Goal: Communication & Community: Answer question/provide support

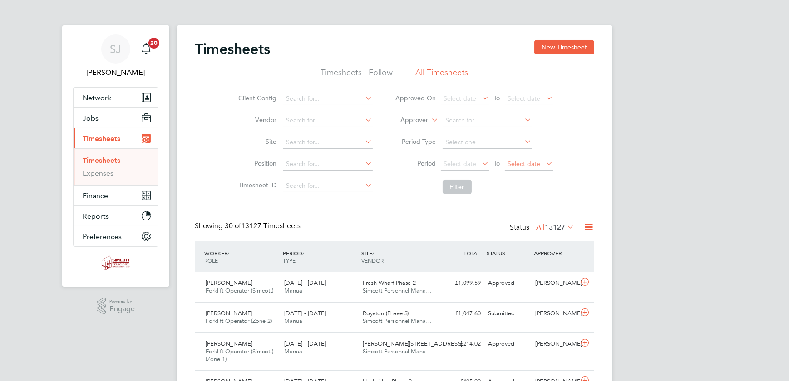
click at [522, 165] on span "Select date" at bounding box center [524, 164] width 33 height 8
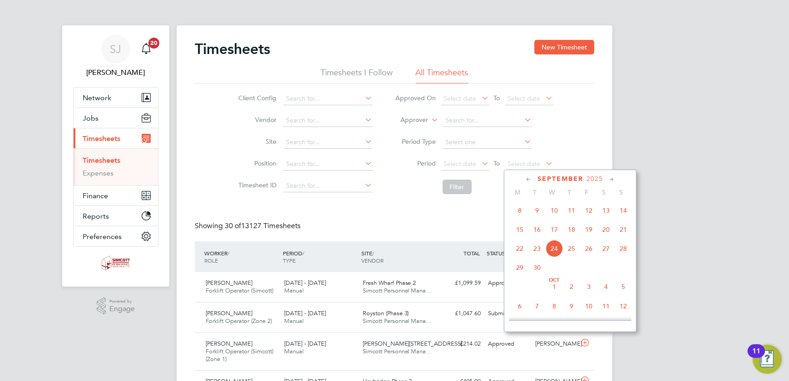
click at [620, 231] on span "21" at bounding box center [623, 229] width 17 height 17
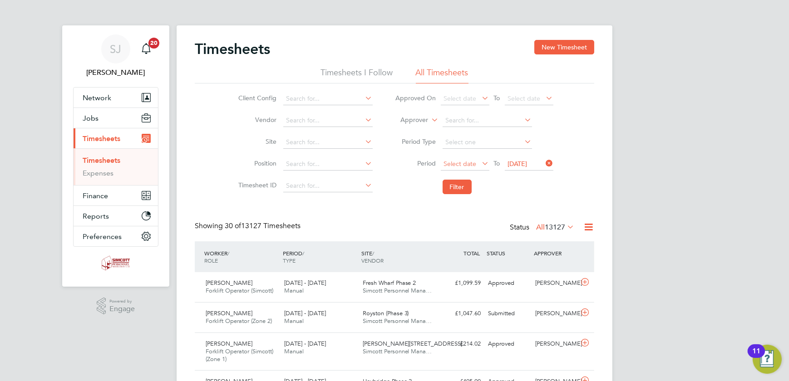
click at [458, 165] on span "Select date" at bounding box center [460, 164] width 33 height 8
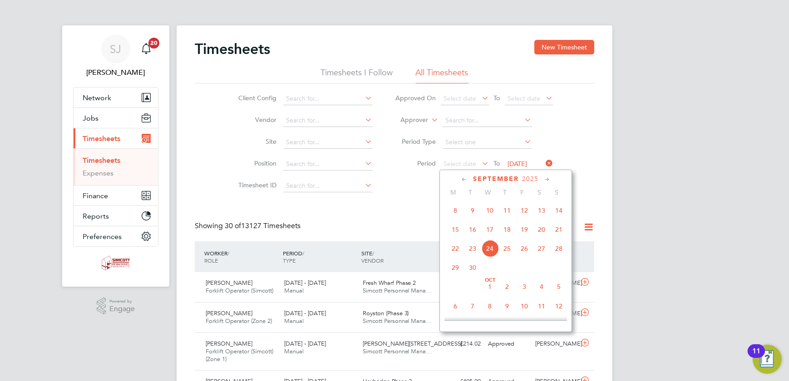
click at [457, 230] on span "15" at bounding box center [455, 229] width 17 height 17
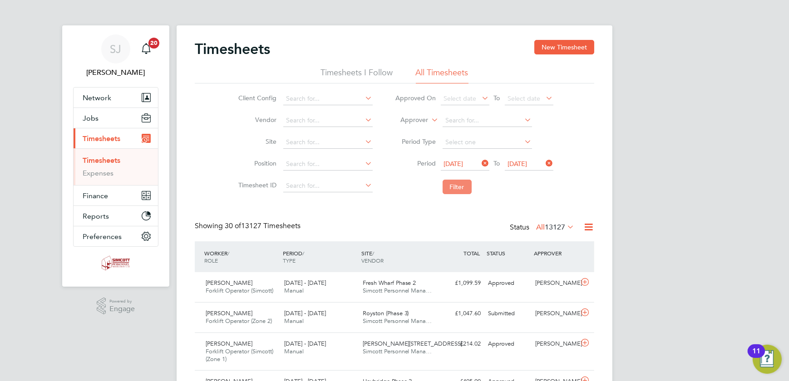
click at [449, 185] on button "Filter" at bounding box center [457, 187] width 29 height 15
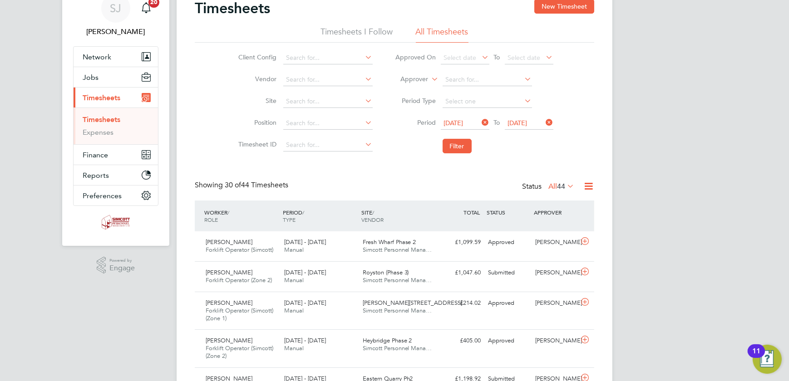
click at [557, 186] on span "44" at bounding box center [561, 186] width 8 height 9
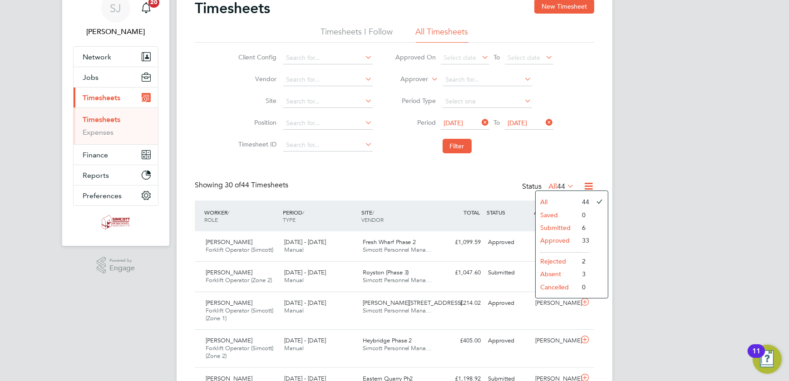
click at [559, 227] on li "Submitted" at bounding box center [557, 228] width 42 height 13
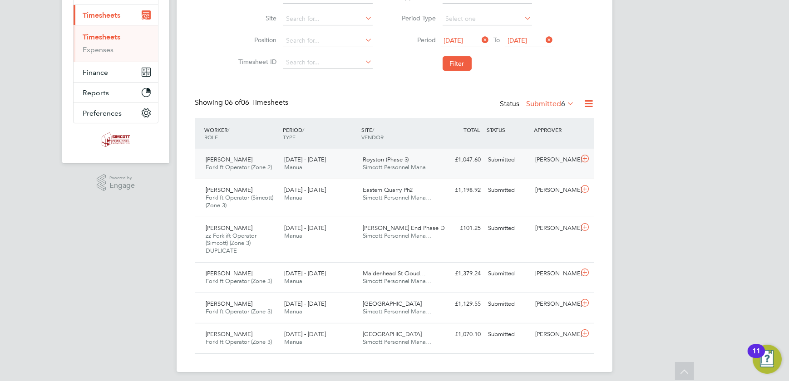
click at [428, 158] on div "Royston (Phase 3) Simcott Personnel Mana…" at bounding box center [398, 164] width 79 height 23
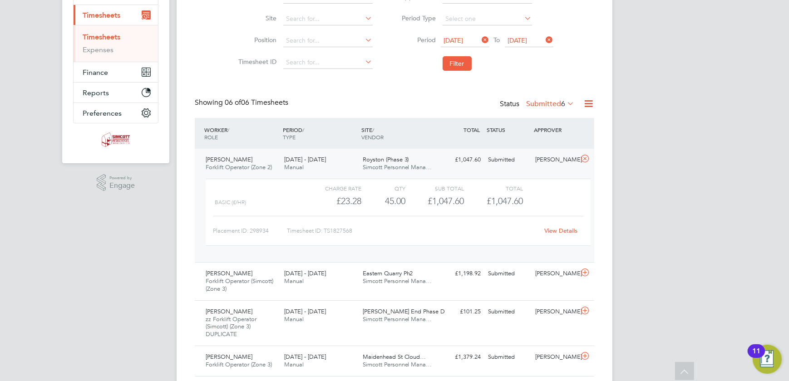
click at [569, 232] on link "View Details" at bounding box center [561, 231] width 33 height 8
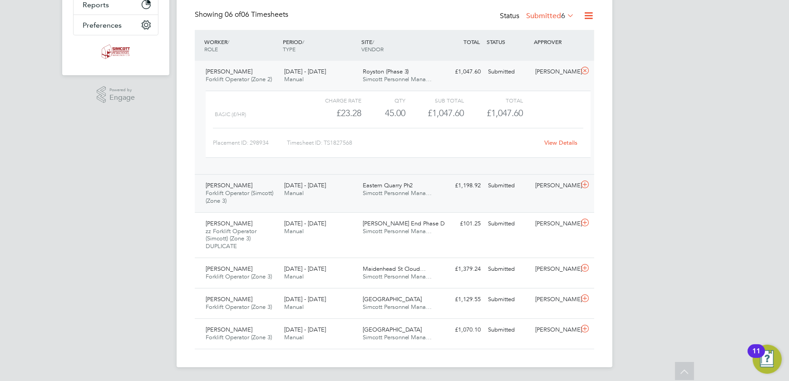
click at [421, 190] on span "Simcott Personnel Mana…" at bounding box center [397, 193] width 69 height 8
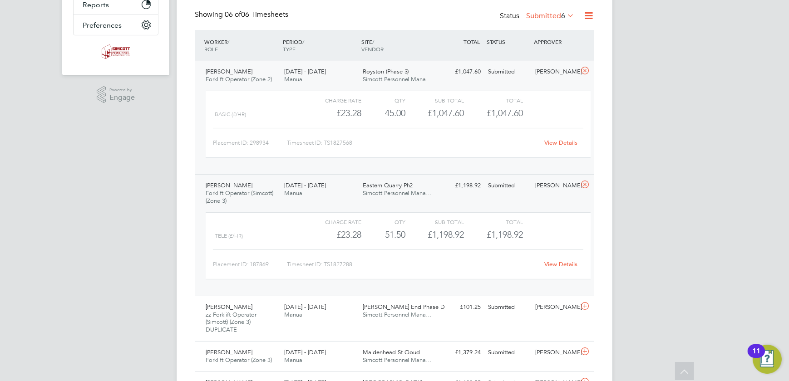
click at [555, 263] on link "View Details" at bounding box center [561, 265] width 33 height 8
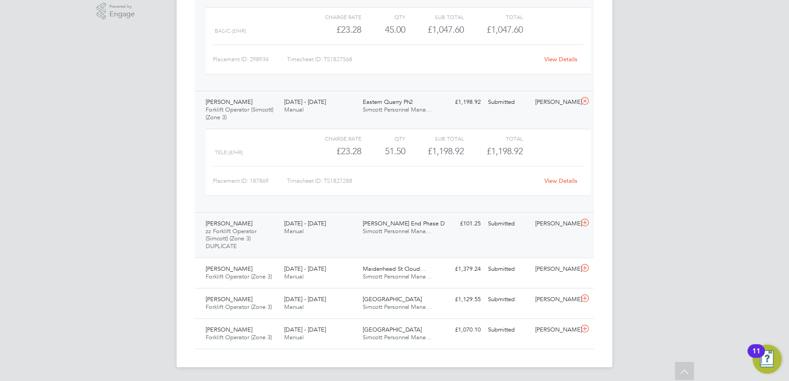
click at [495, 238] on div "Michael Finch zz Forklift Operator (Simcott) (Zone 3) DUPLICATE 15 - 21 Sep 202…" at bounding box center [395, 236] width 400 height 46
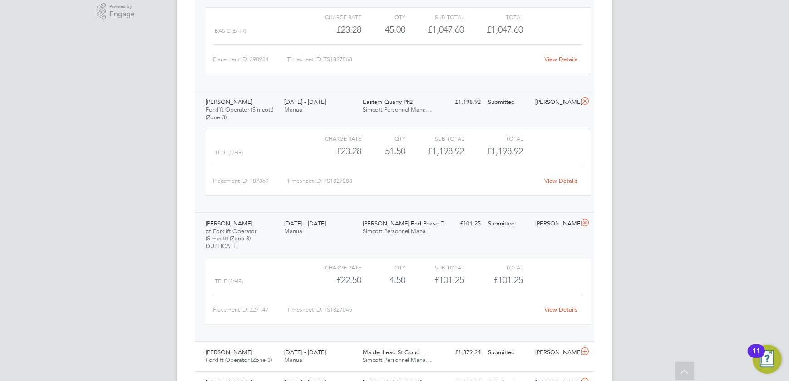
click at [551, 311] on link "View Details" at bounding box center [561, 310] width 33 height 8
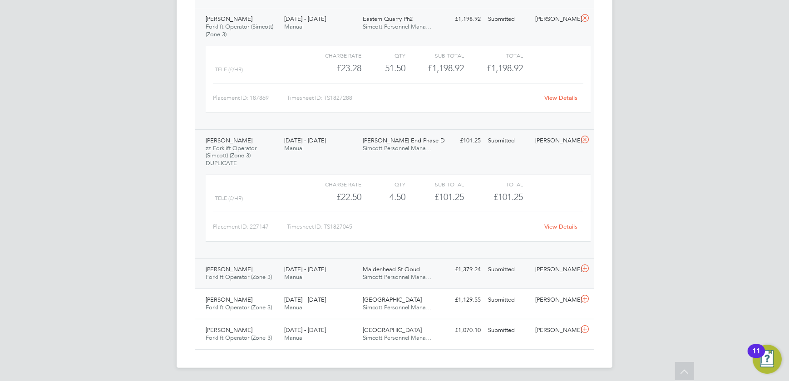
click at [440, 280] on div "Scott Moody Forklift Operator (Zone 3) 15 - 21 Sep 2025 15 - 21 Sep 2025 Manual…" at bounding box center [395, 273] width 400 height 30
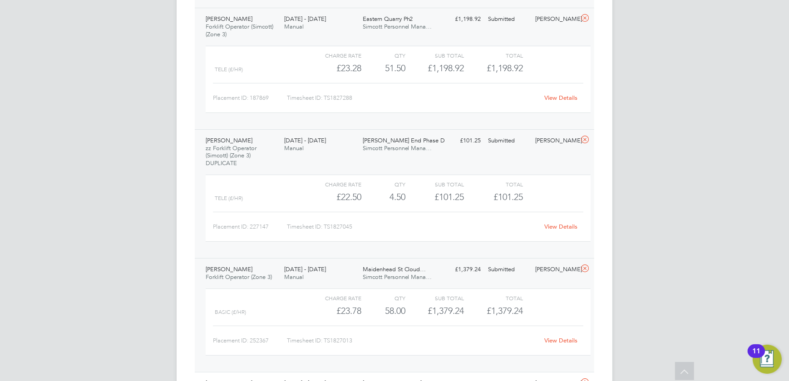
click at [550, 341] on link "View Details" at bounding box center [561, 341] width 33 height 8
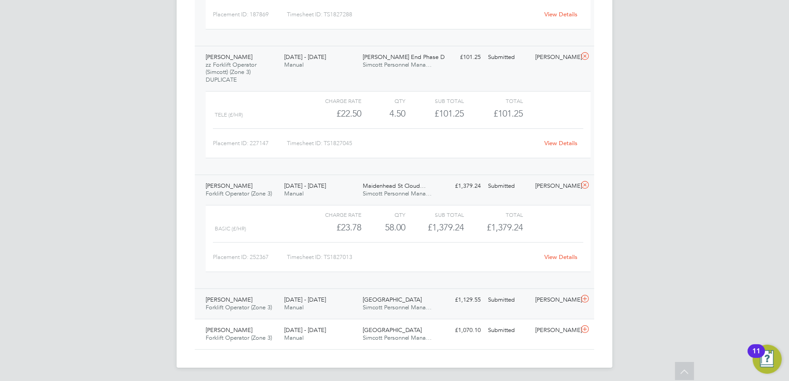
click at [446, 300] on div "£1,129.55 Submitted" at bounding box center [460, 300] width 47 height 15
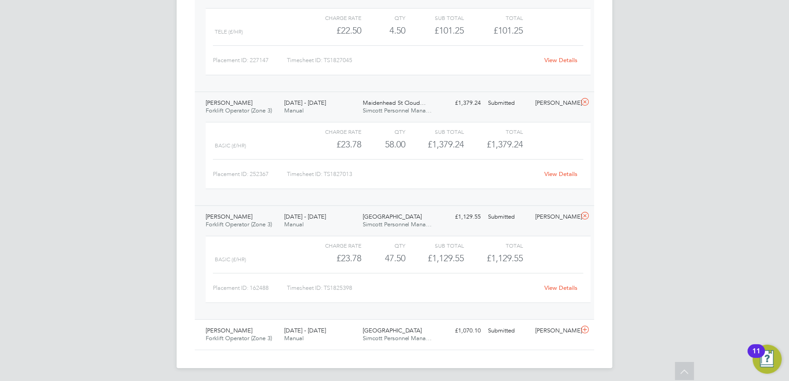
click at [555, 281] on div "View Details" at bounding box center [561, 288] width 45 height 15
click at [553, 287] on link "View Details" at bounding box center [561, 288] width 33 height 8
click at [427, 331] on div "Waltham Forest Simcott Personnel Mana…" at bounding box center [398, 335] width 79 height 23
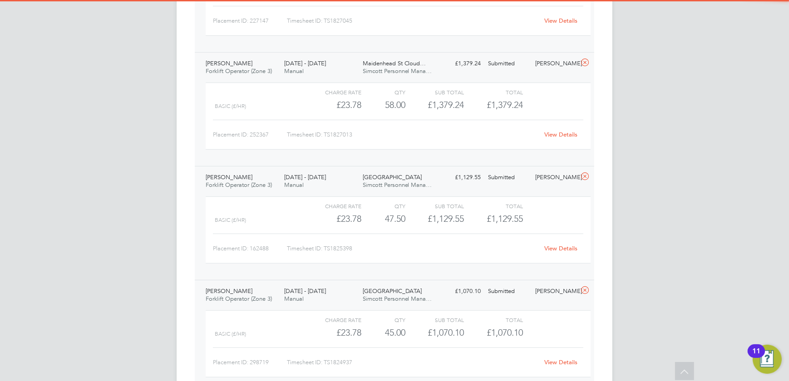
scroll to position [629, 0]
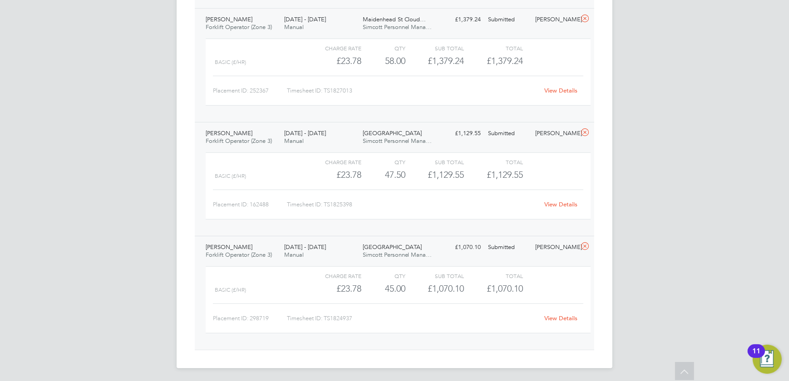
click at [560, 315] on link "View Details" at bounding box center [561, 319] width 33 height 8
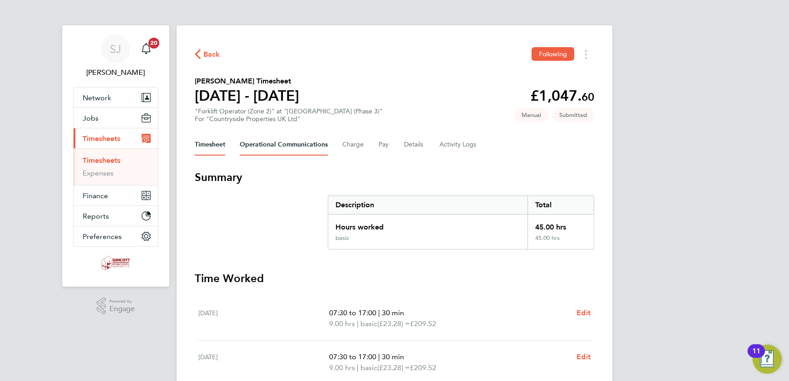
click at [275, 142] on Communications-tab "Operational Communications" at bounding box center [284, 145] width 88 height 22
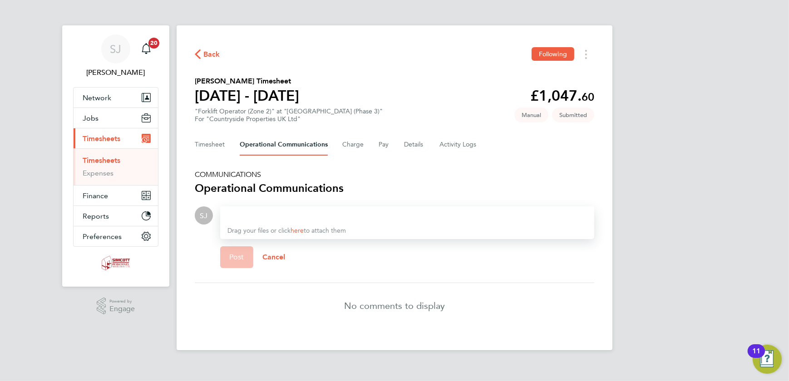
drag, startPoint x: 248, startPoint y: 219, endPoint x: 240, endPoint y: 208, distance: 13.5
click at [248, 218] on div at bounding box center [408, 215] width 360 height 11
click at [242, 253] on span "Post" at bounding box center [236, 257] width 15 height 9
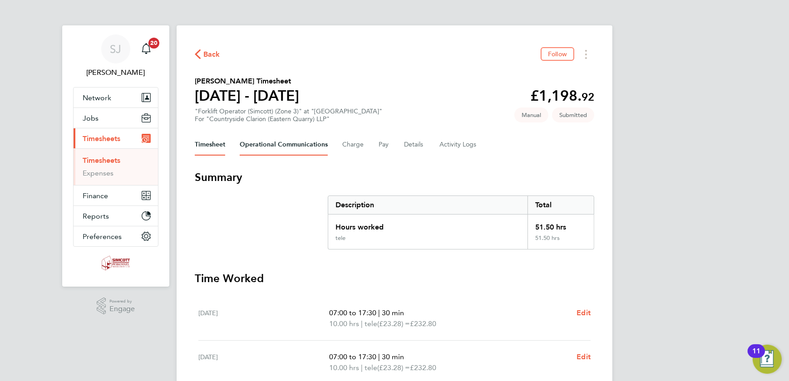
drag, startPoint x: 297, startPoint y: 146, endPoint x: 297, endPoint y: 154, distance: 8.2
click at [297, 146] on Communications-tab "Operational Communications" at bounding box center [284, 145] width 88 height 22
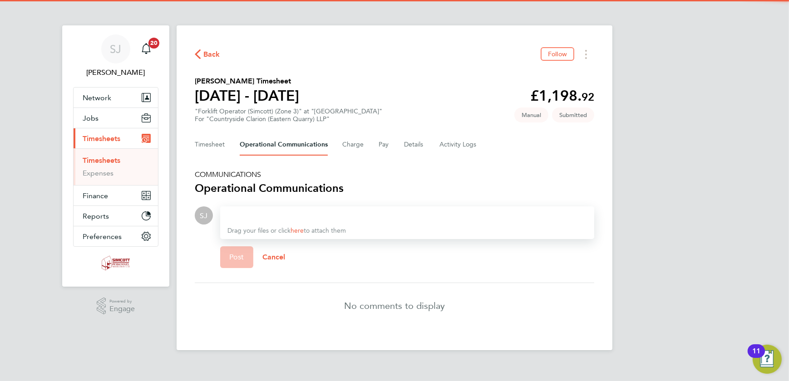
click at [267, 214] on div at bounding box center [408, 215] width 360 height 11
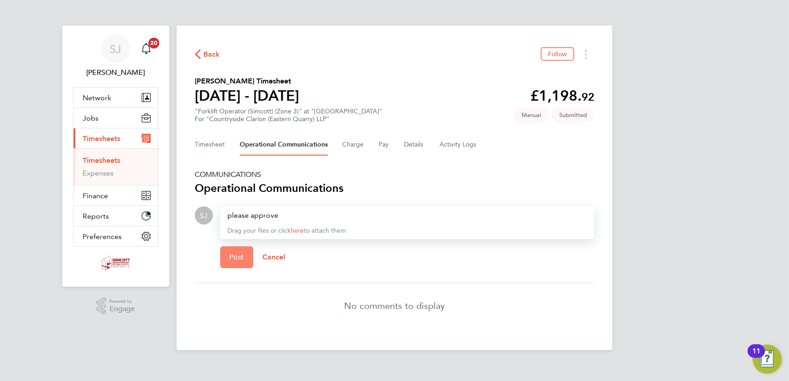
click at [246, 254] on button "Post" at bounding box center [236, 258] width 33 height 22
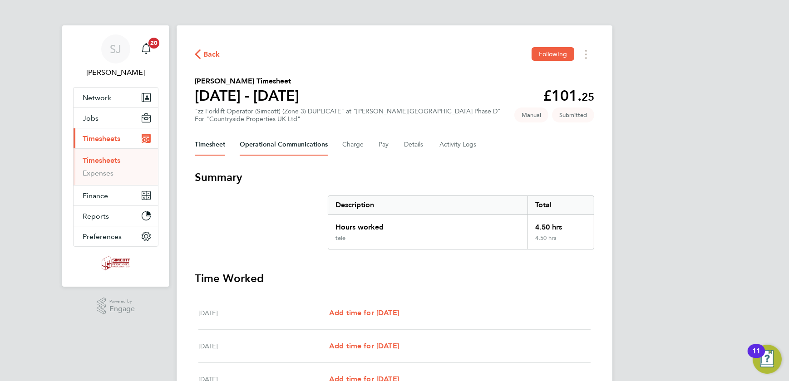
click at [304, 148] on Communications-tab "Operational Communications" at bounding box center [284, 145] width 88 height 22
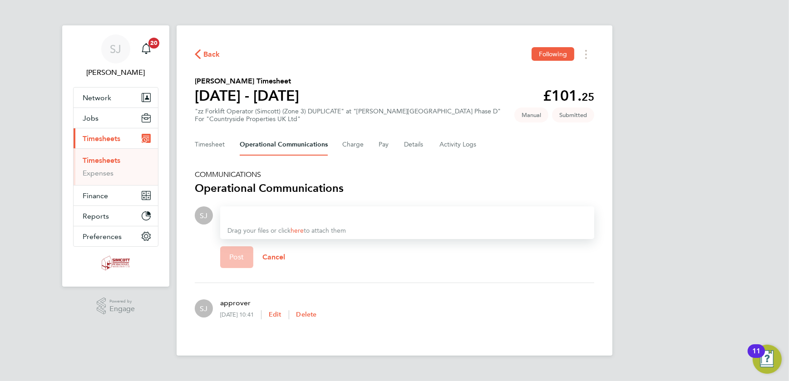
click at [272, 214] on div at bounding box center [408, 215] width 360 height 11
click at [233, 258] on span "Post" at bounding box center [236, 257] width 15 height 9
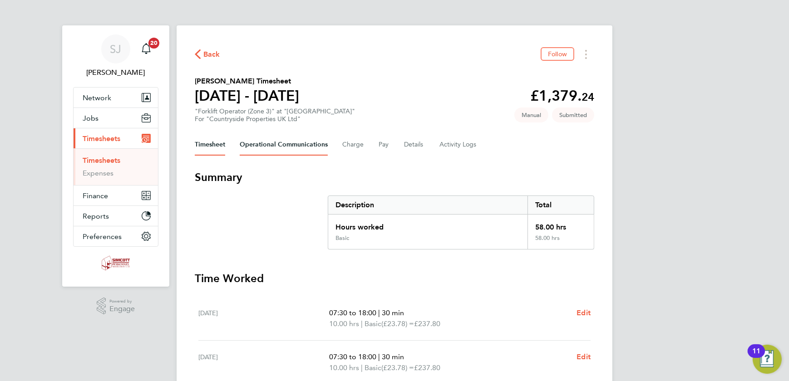
click at [291, 145] on Communications-tab "Operational Communications" at bounding box center [284, 145] width 88 height 22
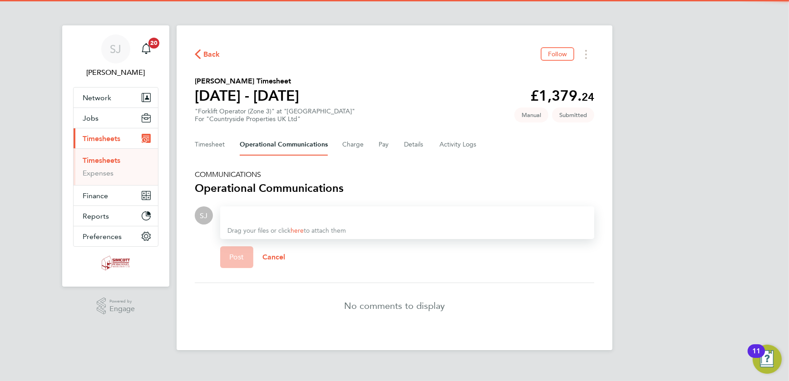
click at [250, 217] on div at bounding box center [408, 215] width 360 height 11
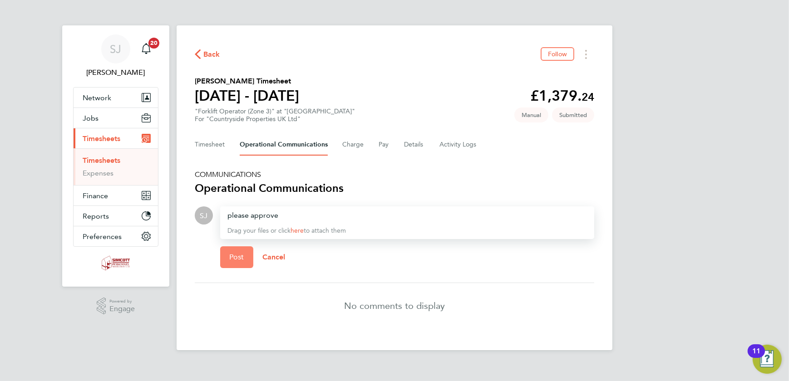
click at [249, 262] on button "Post" at bounding box center [236, 258] width 33 height 22
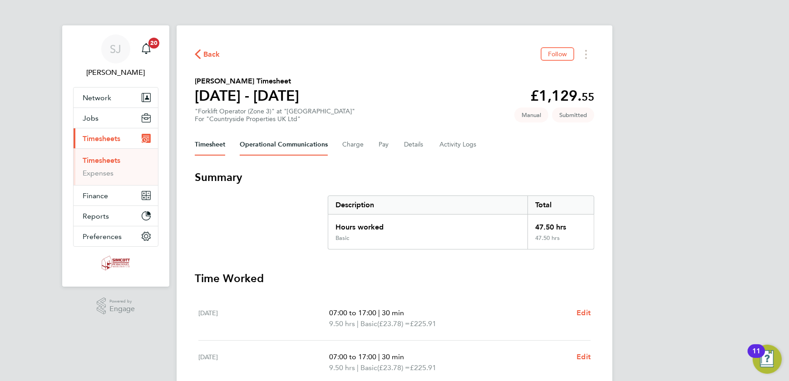
click at [272, 153] on Communications-tab "Operational Communications" at bounding box center [284, 145] width 88 height 22
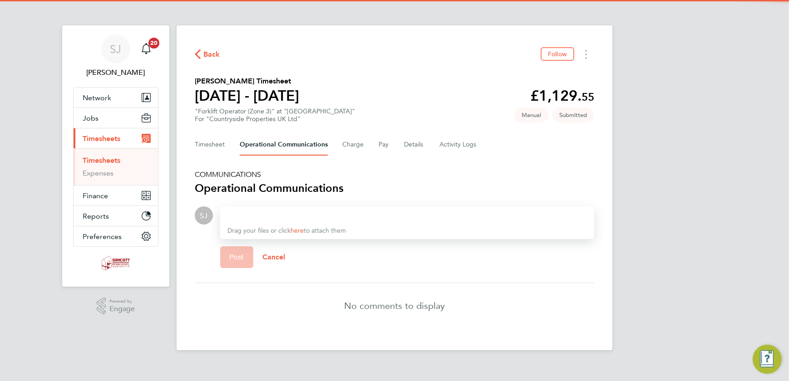
click at [242, 214] on div at bounding box center [408, 215] width 360 height 11
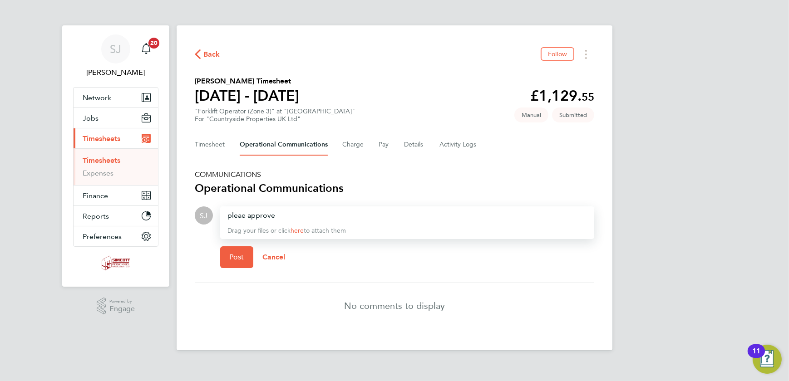
click at [243, 215] on div "pleae approve" at bounding box center [408, 215] width 360 height 11
click at [235, 268] on div "Post Cancel" at bounding box center [407, 257] width 374 height 36
click at [236, 260] on span "Post" at bounding box center [236, 257] width 15 height 9
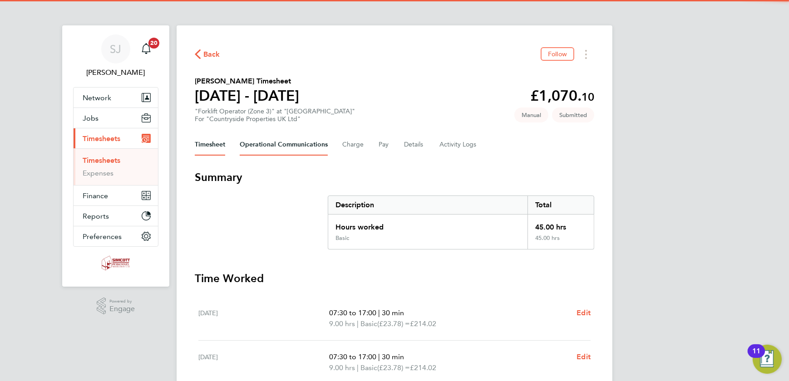
click at [282, 147] on Communications-tab "Operational Communications" at bounding box center [284, 145] width 88 height 22
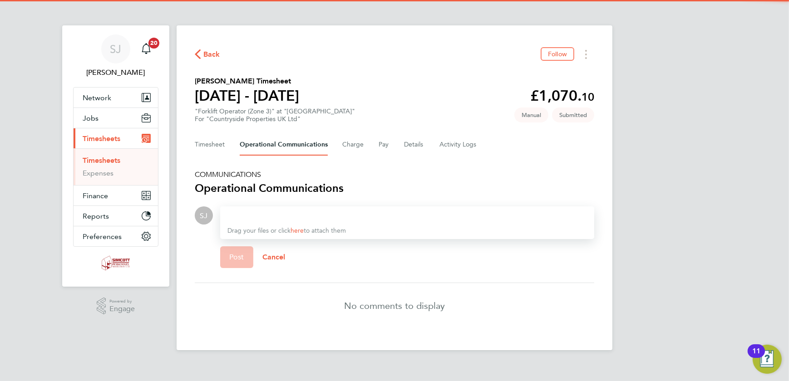
click at [270, 218] on div at bounding box center [408, 215] width 360 height 11
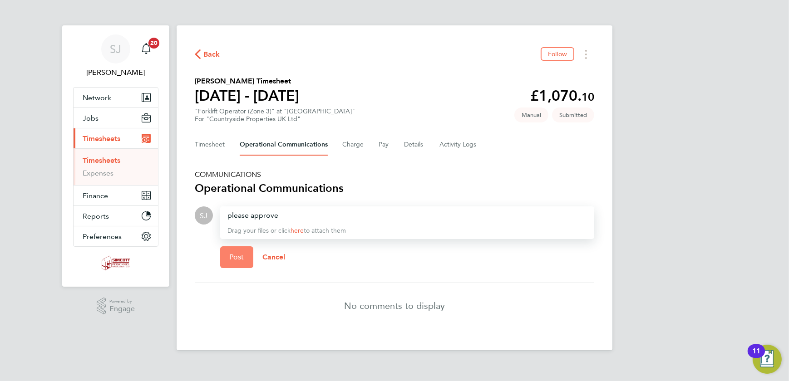
click at [224, 254] on button "Post" at bounding box center [236, 258] width 33 height 22
